Goal: Find specific page/section: Find specific page/section

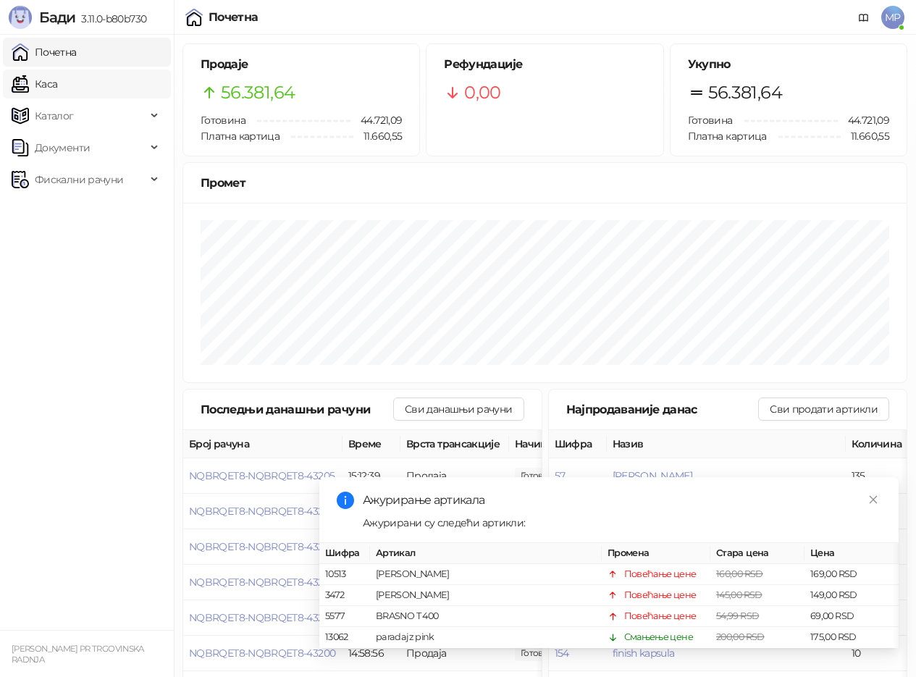
click at [57, 76] on link "Каса" at bounding box center [35, 84] width 46 height 29
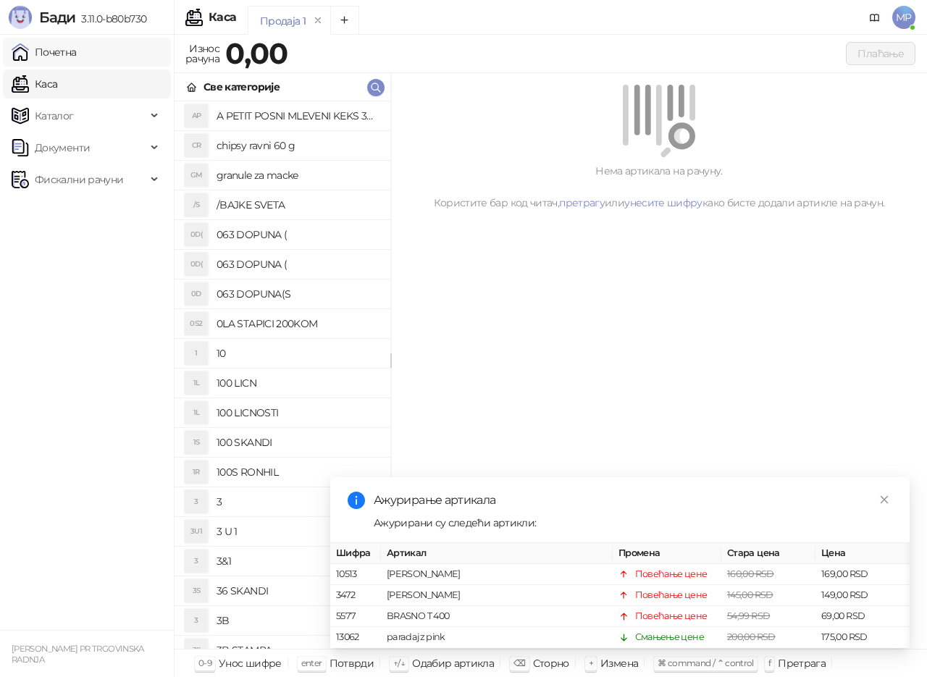
click at [77, 46] on link "Почетна" at bounding box center [44, 52] width 65 height 29
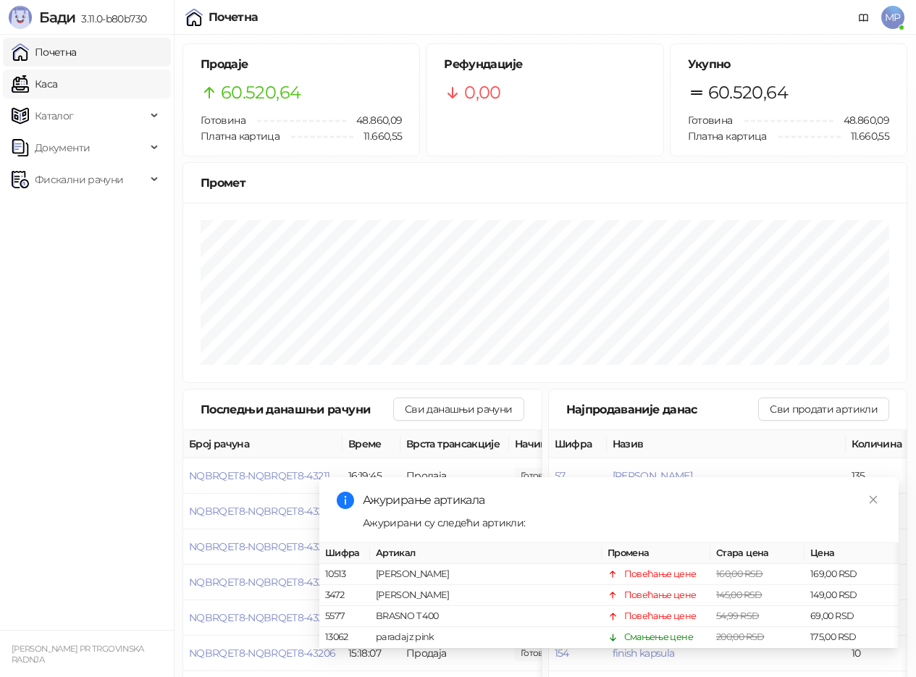
click at [57, 86] on link "Каса" at bounding box center [35, 84] width 46 height 29
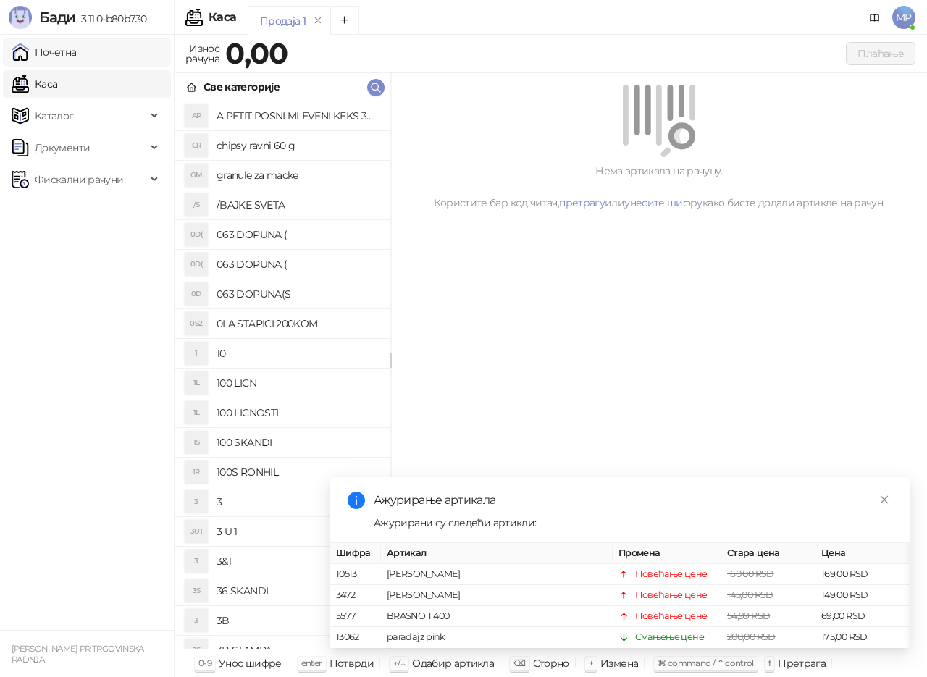
click at [77, 49] on link "Почетна" at bounding box center [44, 52] width 65 height 29
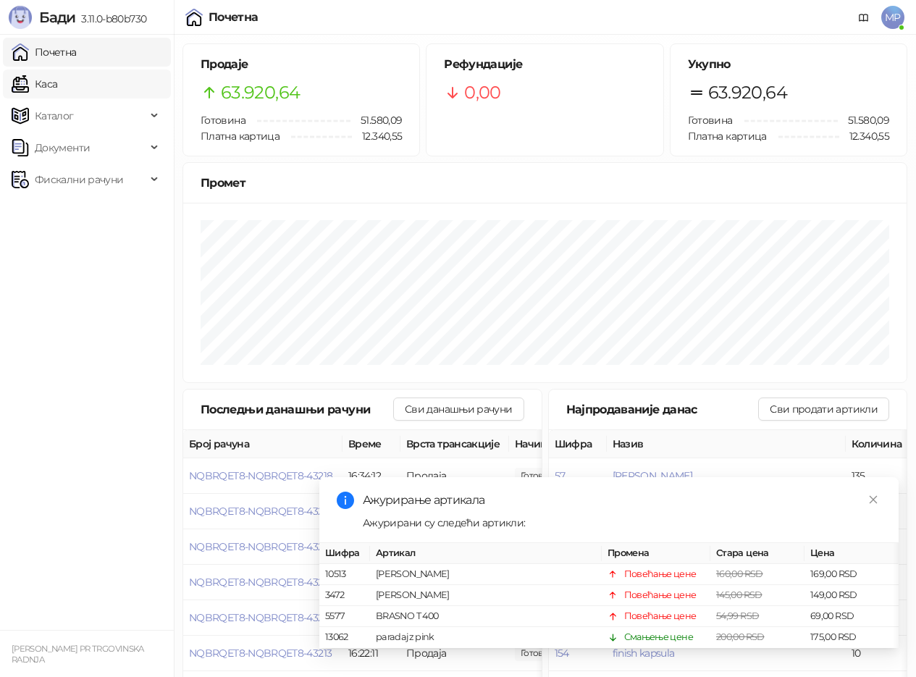
click at [57, 76] on link "Каса" at bounding box center [35, 84] width 46 height 29
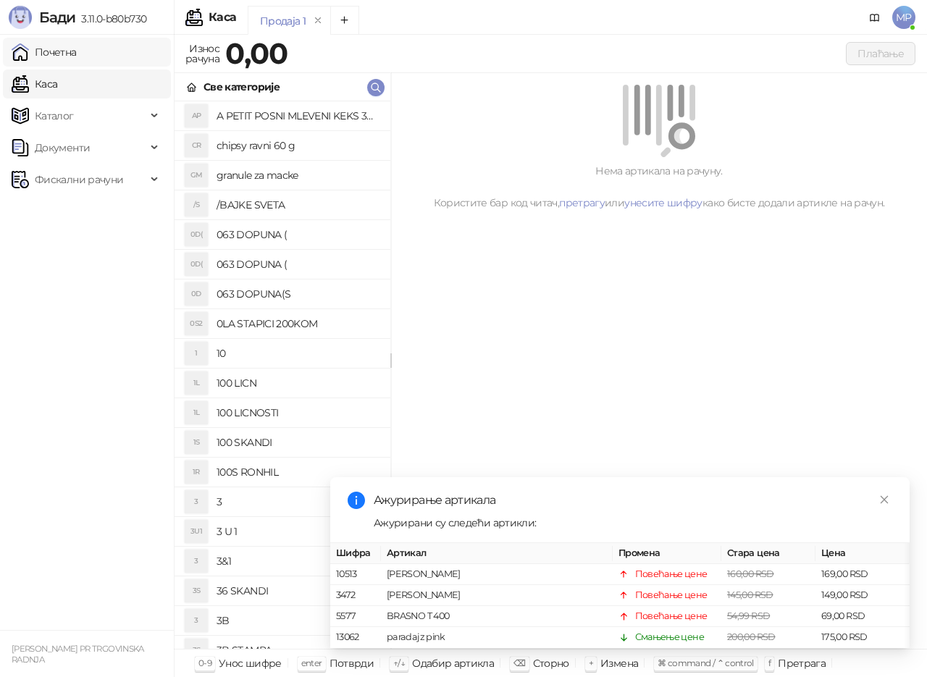
click at [76, 51] on link "Почетна" at bounding box center [44, 52] width 65 height 29
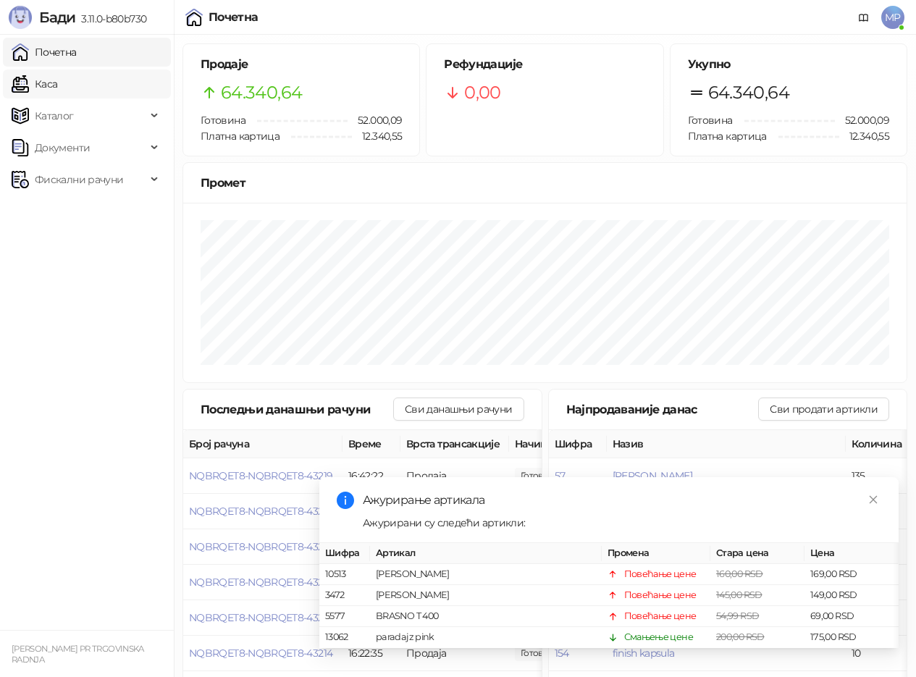
click at [57, 82] on link "Каса" at bounding box center [35, 84] width 46 height 29
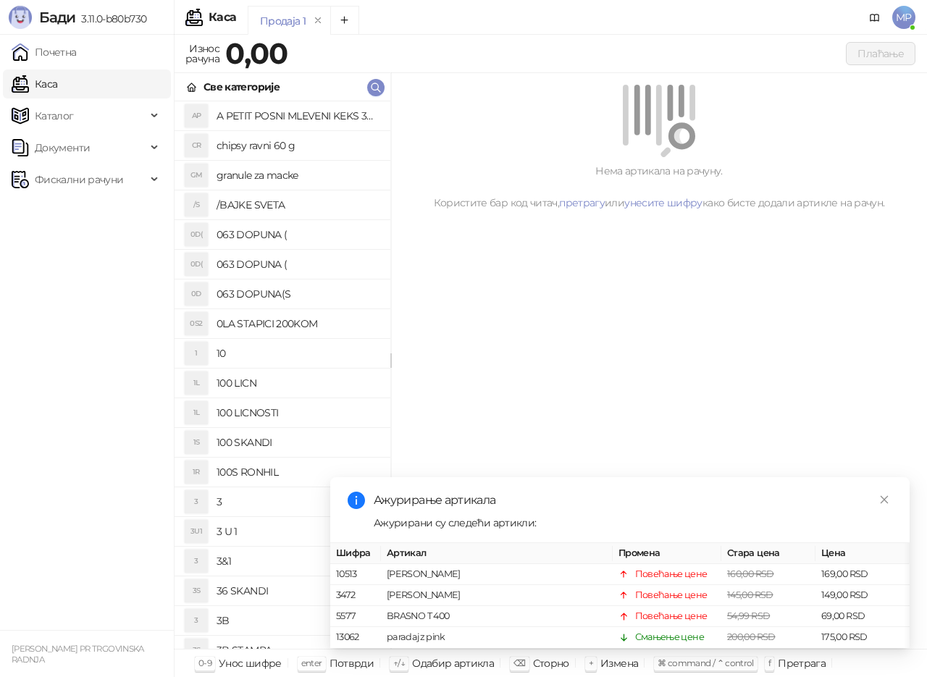
drag, startPoint x: 85, startPoint y: 51, endPoint x: 511, endPoint y: 669, distance: 750.6
click at [77, 51] on link "Почетна" at bounding box center [44, 52] width 65 height 29
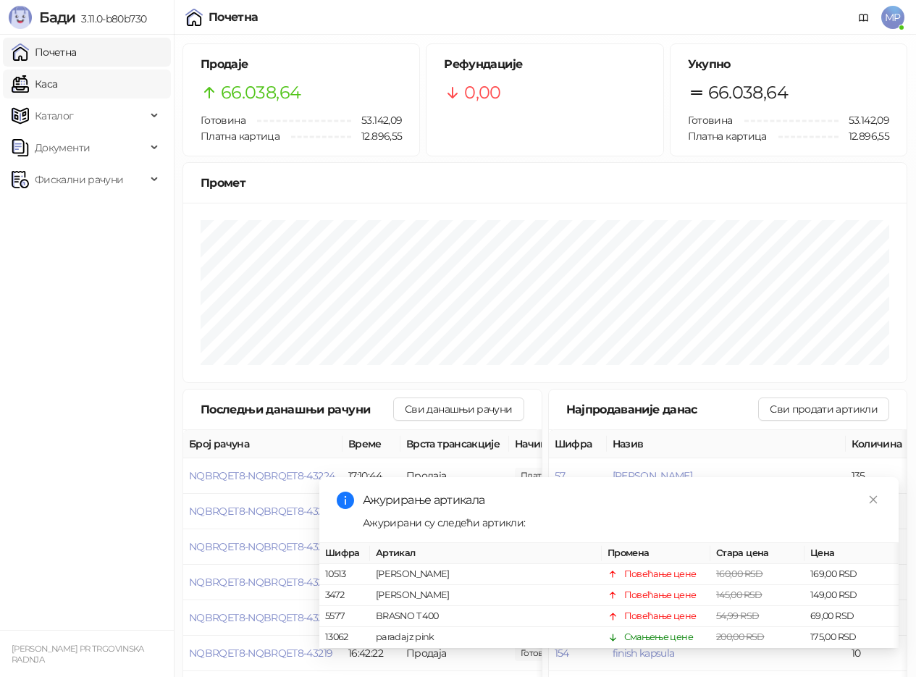
click at [57, 80] on link "Каса" at bounding box center [35, 84] width 46 height 29
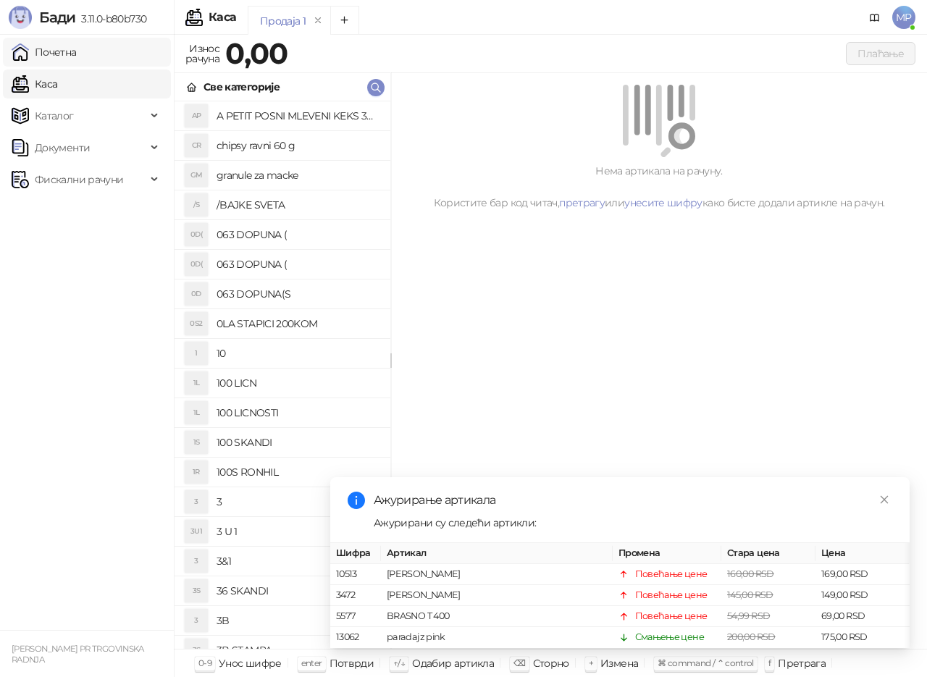
click at [67, 51] on link "Почетна" at bounding box center [44, 52] width 65 height 29
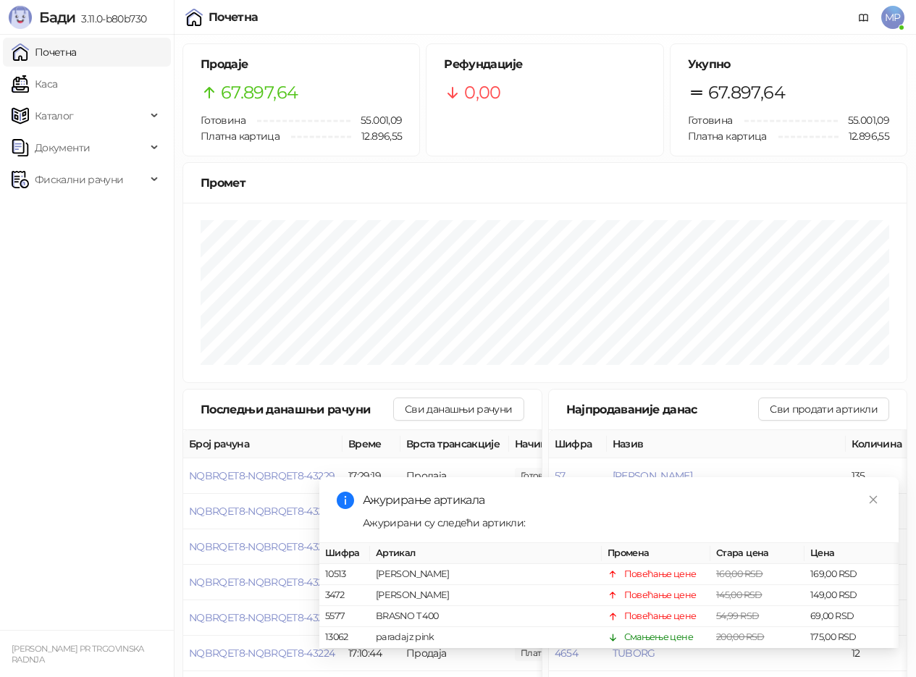
drag, startPoint x: 600, startPoint y: 482, endPoint x: 623, endPoint y: 429, distance: 58.4
click at [617, 455] on body "[PERSON_NAME] 3.11.0-b80b730 Почетна Каса Каталог Документи Фискални рачуни [PE…" at bounding box center [458, 411] width 916 height 823
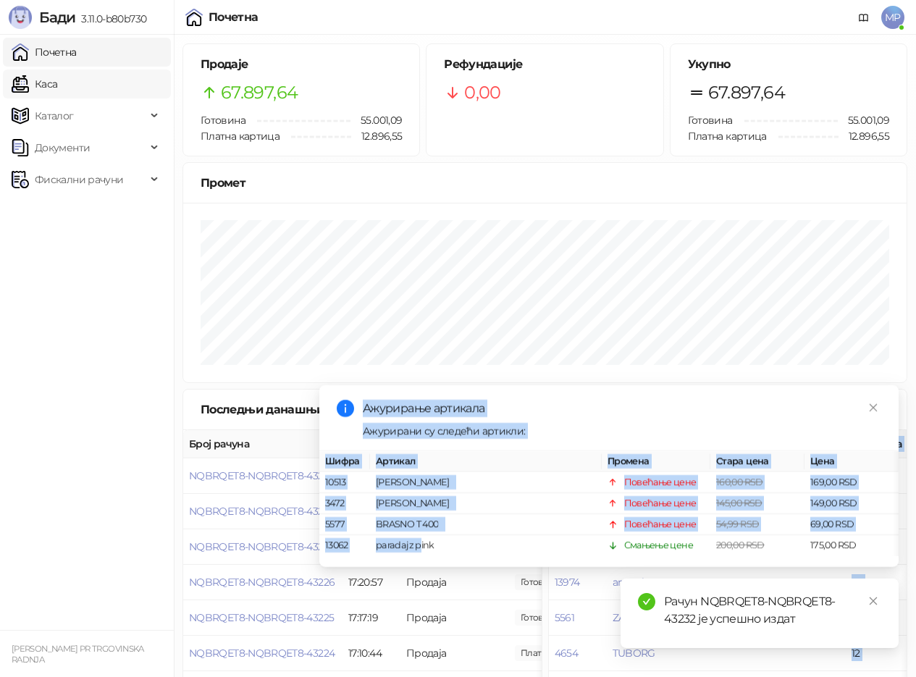
click at [57, 85] on link "Каса" at bounding box center [35, 84] width 46 height 29
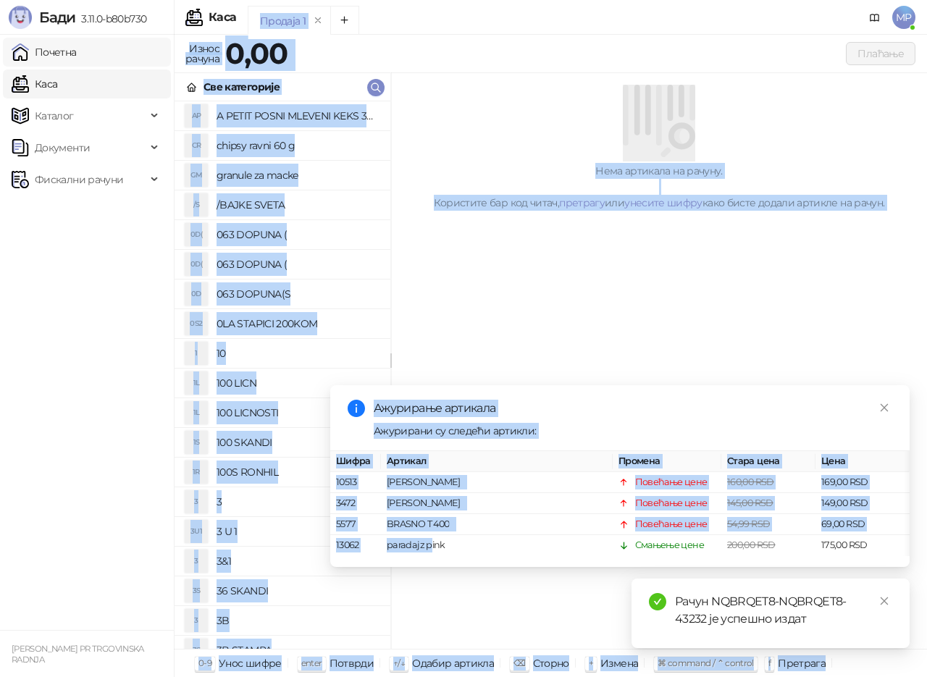
click at [77, 51] on link "Почетна" at bounding box center [44, 52] width 65 height 29
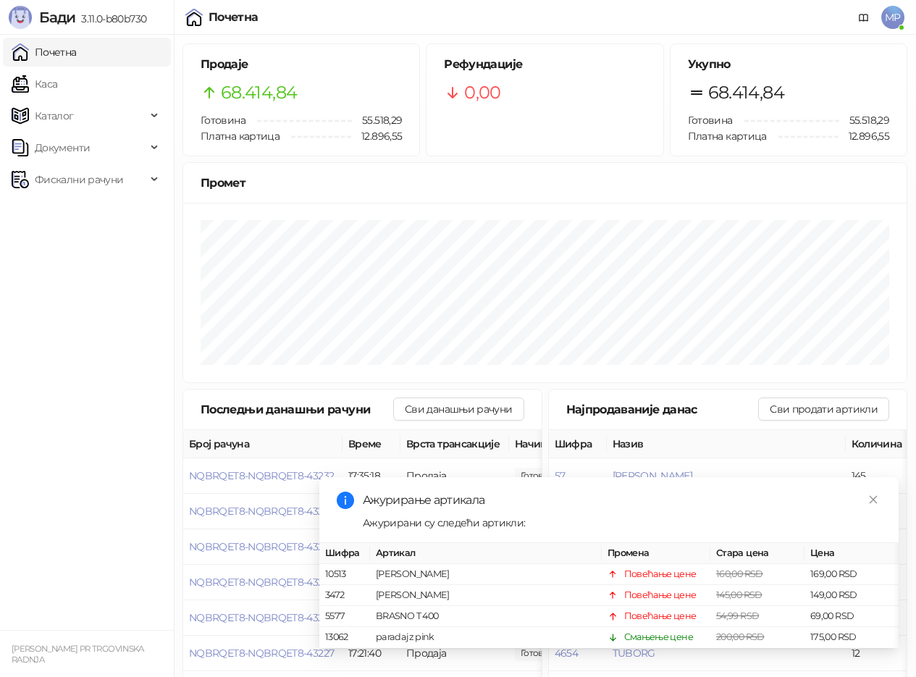
click at [43, 212] on ul "Почетна [PERSON_NAME] Документи Фискални рачуни" at bounding box center [87, 332] width 174 height 595
click at [49, 86] on link "Каса" at bounding box center [35, 84] width 46 height 29
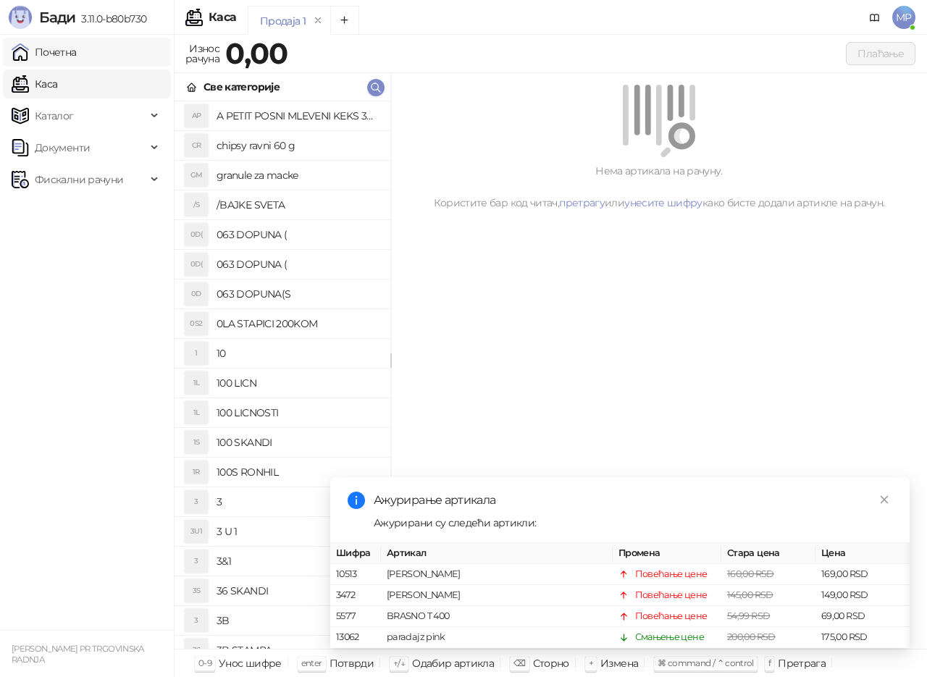
click at [46, 55] on link "Почетна" at bounding box center [44, 52] width 65 height 29
